Goal: Use online tool/utility

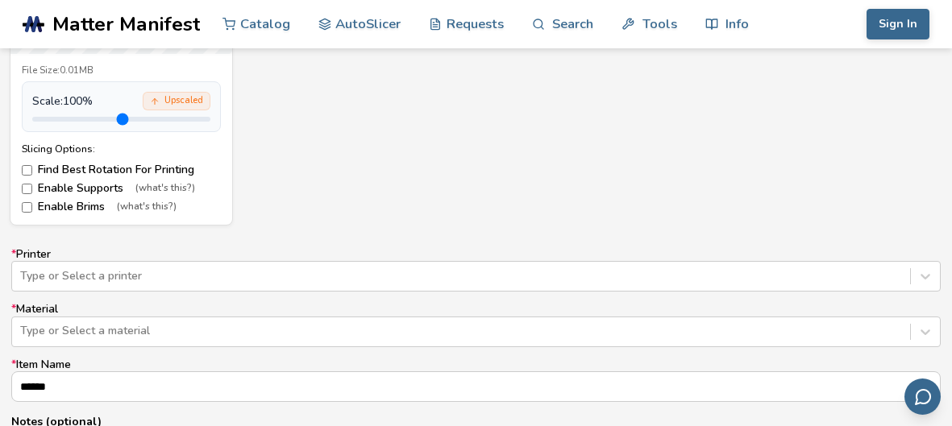
scroll to position [862, 0]
click at [84, 274] on div "Type or Select a printer" at bounding box center [476, 276] width 930 height 31
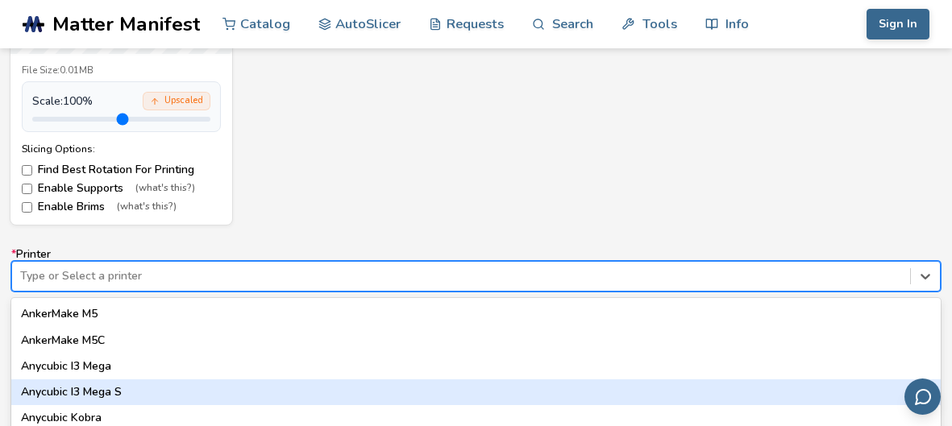
scroll to position [979, 0]
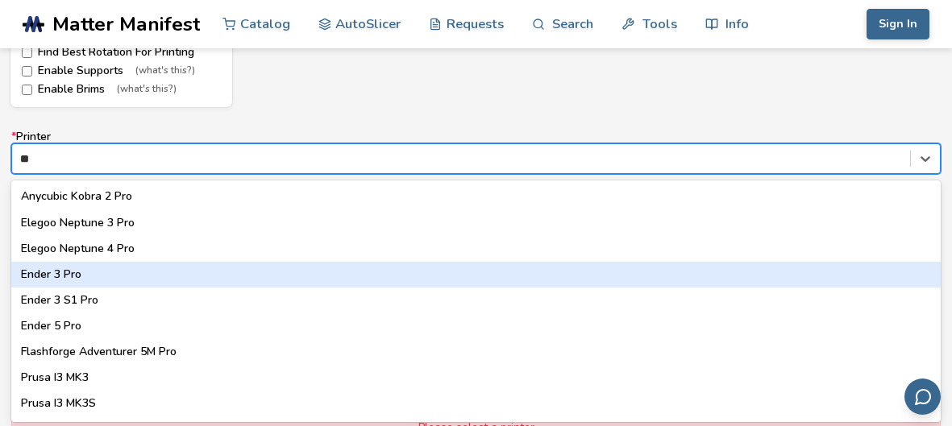
type input "***"
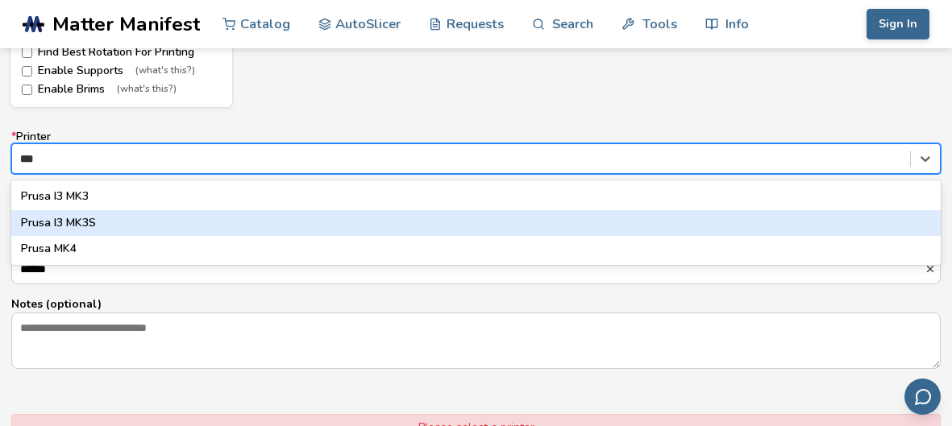
click at [110, 219] on div "Prusa I3 MK3S" at bounding box center [476, 223] width 930 height 26
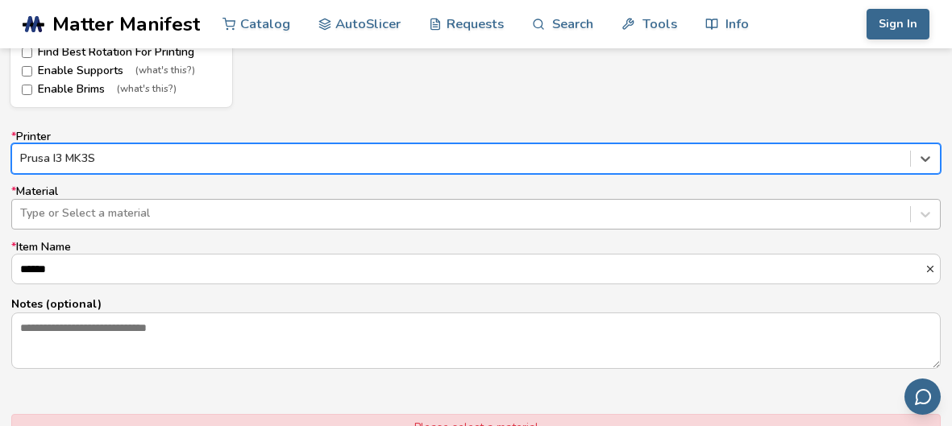
click at [56, 210] on div at bounding box center [461, 214] width 882 height 16
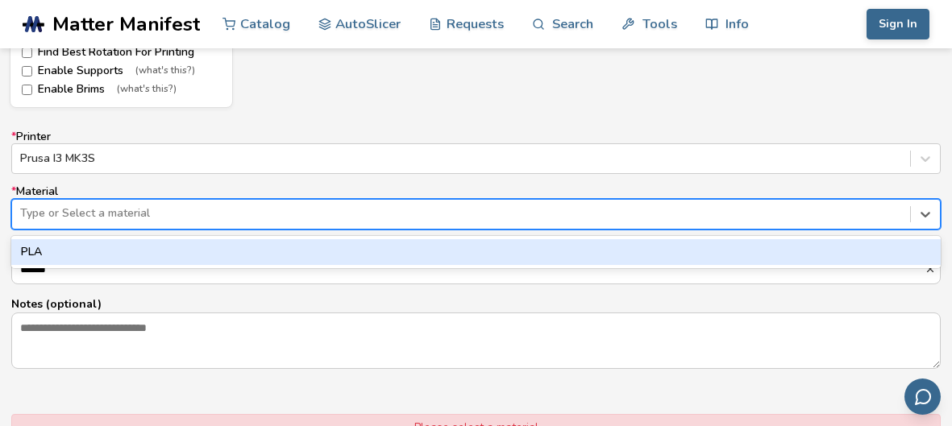
click at [79, 255] on div "PLA" at bounding box center [476, 252] width 930 height 26
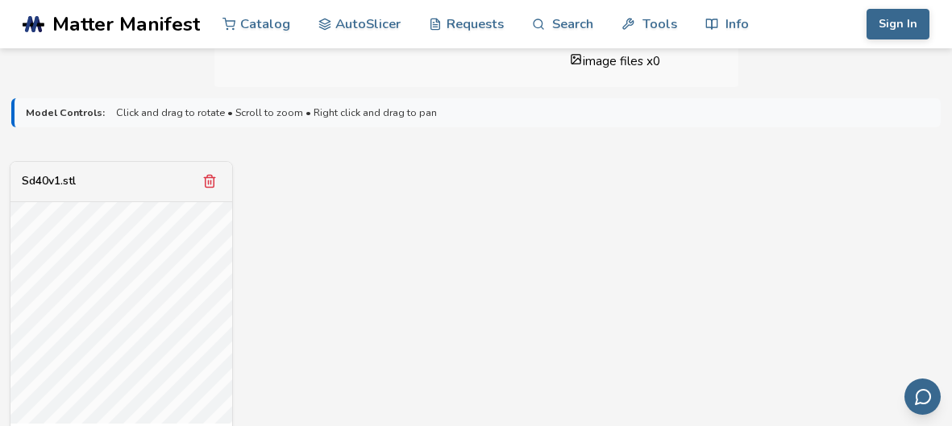
scroll to position [484, 0]
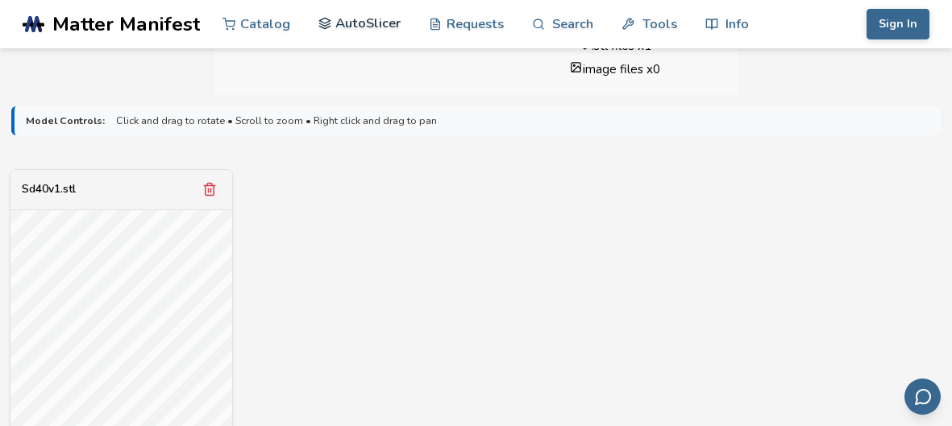
click at [367, 30] on link "AutoSlicer" at bounding box center [359, 23] width 83 height 48
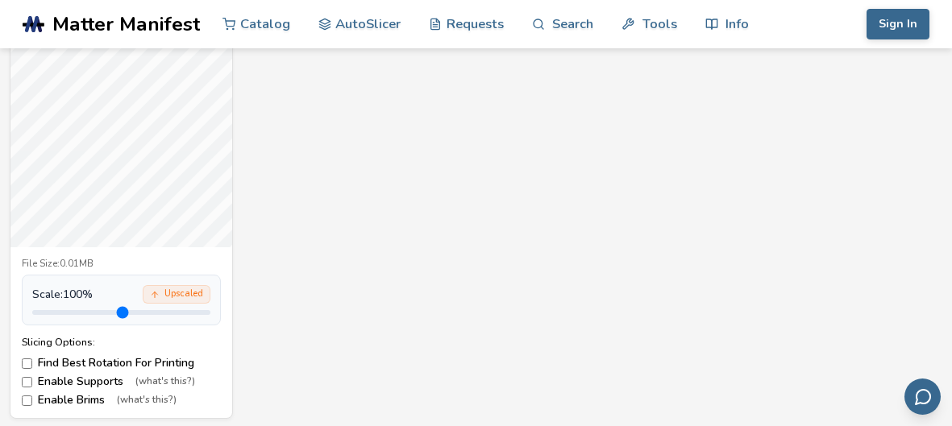
scroll to position [667, 0]
click at [179, 296] on div "Upscaled" at bounding box center [177, 296] width 68 height 19
type input "*"
click at [68, 312] on input "range" at bounding box center [121, 314] width 178 height 5
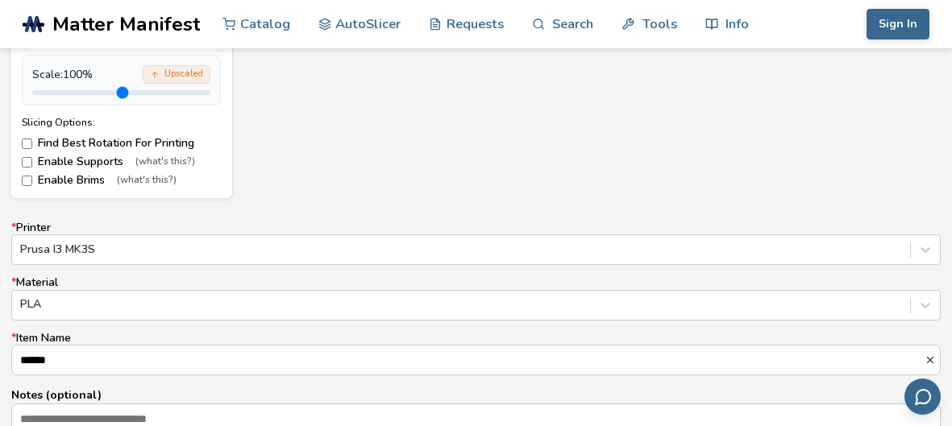
scroll to position [888, 0]
